Goal: Task Accomplishment & Management: Manage account settings

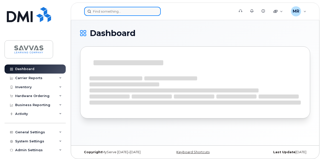
click at [124, 10] on input at bounding box center [122, 11] width 77 height 9
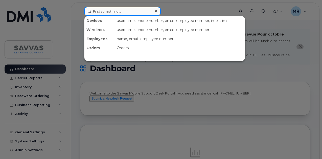
paste input "Sara Anderson"
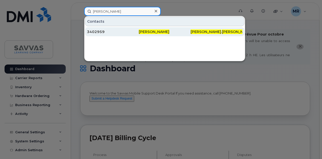
type input "Sara Anderson"
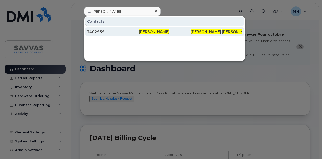
click at [118, 29] on div "3402959" at bounding box center [113, 31] width 52 height 9
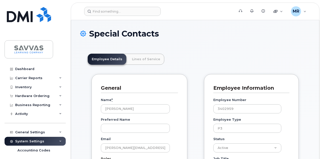
scroll to position [17, 0]
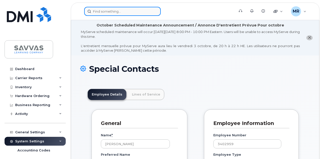
click at [105, 12] on input at bounding box center [122, 11] width 77 height 9
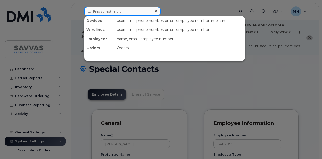
paste input "(917) 471 - 2030"
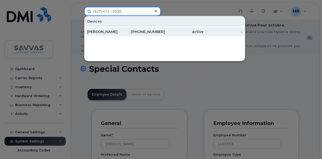
type input "(917) 471 - 2030"
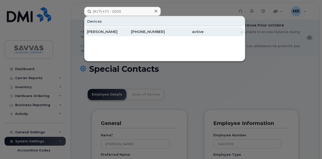
click at [121, 32] on div "SARA ANDERSON" at bounding box center [106, 31] width 39 height 5
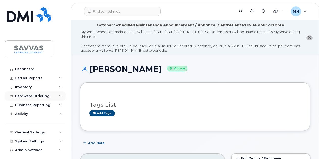
click at [38, 95] on div "Hardware Ordering" at bounding box center [32, 96] width 34 height 4
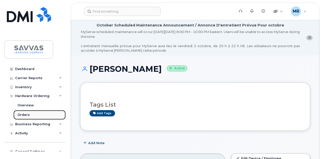
drag, startPoint x: 23, startPoint y: 115, endPoint x: 51, endPoint y: 114, distance: 28.6
click at [23, 115] on div "Orders" at bounding box center [23, 115] width 12 height 5
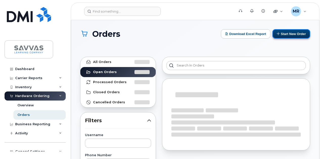
click at [292, 32] on button "Start New Order" at bounding box center [291, 33] width 38 height 9
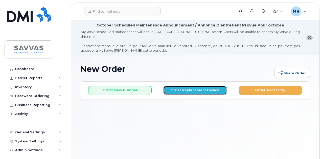
click at [202, 87] on button "Order Replacement Device" at bounding box center [194, 90] width 63 height 9
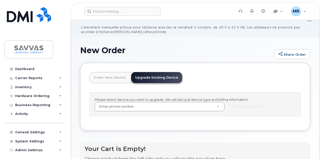
scroll to position [25, 0]
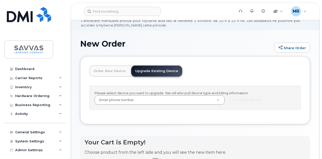
click at [111, 72] on link "Order New Device" at bounding box center [109, 71] width 40 height 11
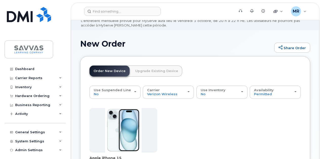
click at [158, 73] on link "Upgrade Existing Device" at bounding box center [156, 71] width 51 height 11
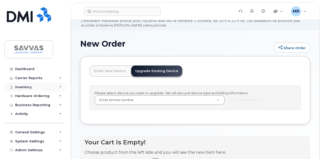
click at [31, 88] on div "Inventory" at bounding box center [23, 87] width 16 height 4
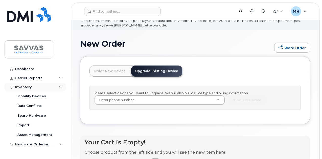
click at [36, 83] on div "Inventory" at bounding box center [35, 87] width 61 height 9
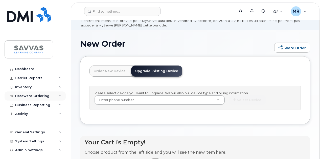
click at [45, 96] on div "Hardware Ordering" at bounding box center [32, 96] width 34 height 4
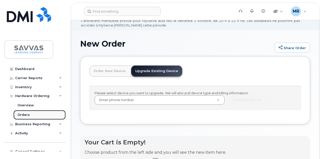
click at [27, 114] on div "Orders" at bounding box center [23, 115] width 12 height 5
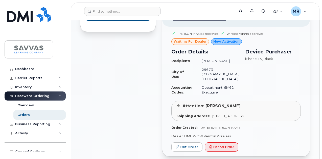
scroll to position [354, 0]
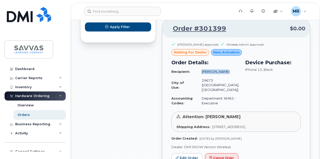
drag, startPoint x: 229, startPoint y: 79, endPoint x: 204, endPoint y: 80, distance: 25.0
click at [204, 76] on td "[PERSON_NAME]" at bounding box center [218, 71] width 42 height 9
copy td "[PERSON_NAME]"
click at [188, 105] on td "Accounting Codes:" at bounding box center [184, 100] width 26 height 13
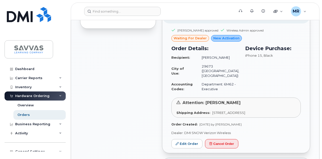
scroll to position [379, 0]
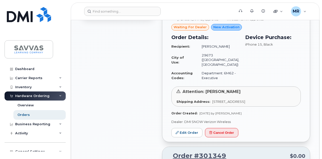
drag, startPoint x: 227, startPoint y: 109, endPoint x: 209, endPoint y: 103, distance: 19.3
click at [209, 103] on div "Shipping Address: 930 Old Williamston Rd PIEDMONT SC 29673-8018 UNITED STATES" at bounding box center [235, 102] width 119 height 5
copy span "[STREET_ADDRESS]"
drag, startPoint x: 235, startPoint y: 92, endPoint x: 205, endPoint y: 95, distance: 30.4
click at [205, 95] on div "Attention: Randy Morris" at bounding box center [235, 92] width 119 height 6
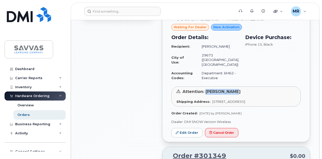
copy span "[PERSON_NAME]"
click at [190, 138] on link "Edit Order" at bounding box center [186, 132] width 31 height 9
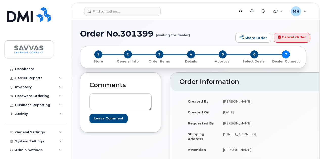
scroll to position [111, 0]
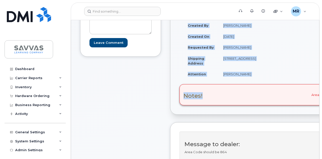
drag, startPoint x: 234, startPoint y: 114, endPoint x: 162, endPoint y: 115, distance: 72.0
click at [162, 115] on div "Comments Leave Comment Order Information $0.00 Created By [PERSON_NAME] Created…" at bounding box center [195, 154] width 230 height 316
click at [30, 15] on img at bounding box center [29, 14] width 44 height 15
